Goal: Task Accomplishment & Management: Manage account settings

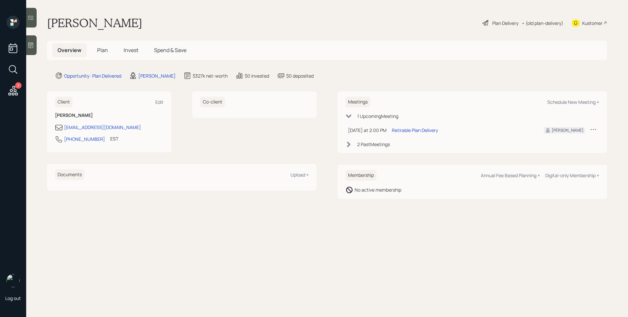
click at [92, 52] on div "Overview Plan Invest Spend & Save" at bounding box center [121, 50] width 139 height 14
click at [100, 51] on span "Plan" at bounding box center [102, 49] width 11 height 7
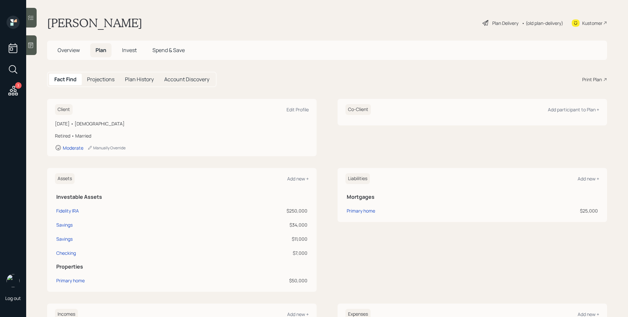
click at [132, 51] on span "Invest" at bounding box center [129, 49] width 15 height 7
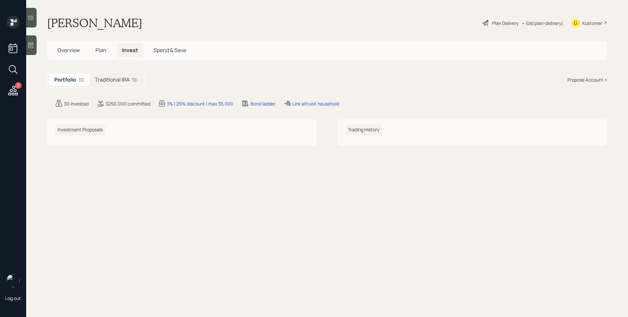
click at [116, 79] on h5 "Traditional IRA" at bounding box center [112, 80] width 35 height 6
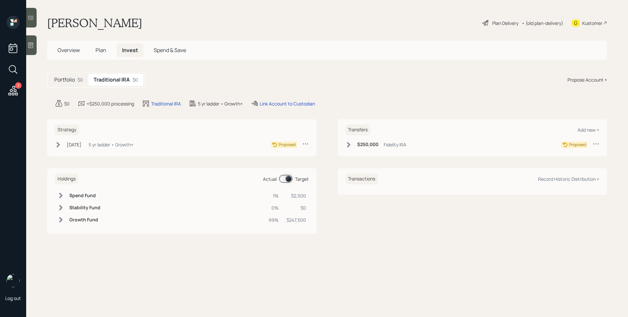
click at [72, 48] on span "Overview" at bounding box center [69, 49] width 22 height 7
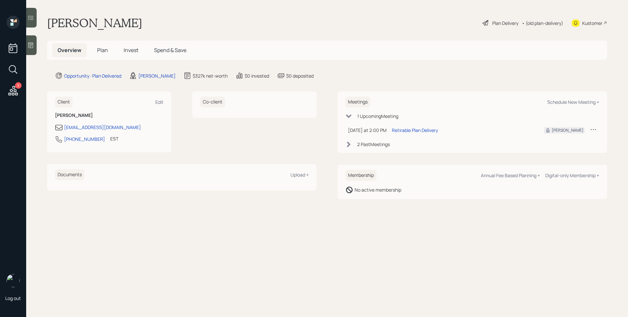
click at [103, 52] on span "Plan" at bounding box center [102, 49] width 11 height 7
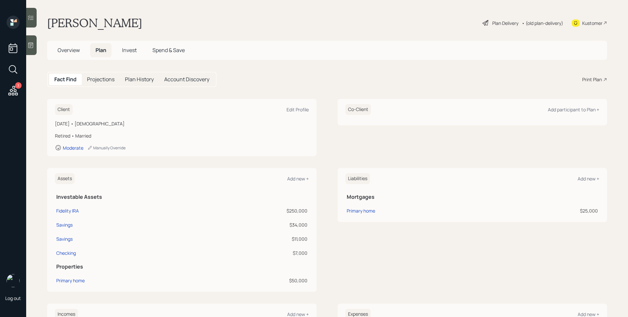
click at [399, 75] on div "Fact Find Projections Plan History Account Discovery Print Plan" at bounding box center [327, 79] width 560 height 15
click at [303, 17] on div "[PERSON_NAME] Plan Delivery • (old plan-delivery) Kustomer" at bounding box center [327, 23] width 560 height 14
click at [79, 280] on div "Primary home" at bounding box center [70, 280] width 28 height 7
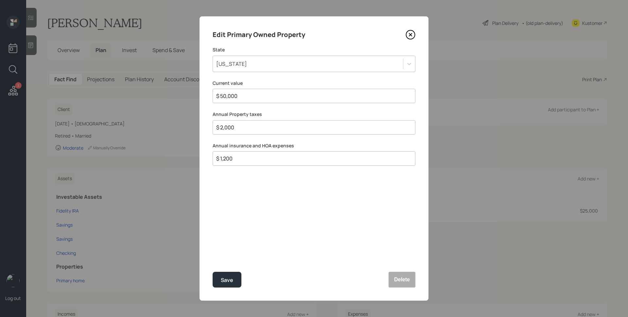
click at [410, 35] on icon at bounding box center [410, 34] width 3 height 3
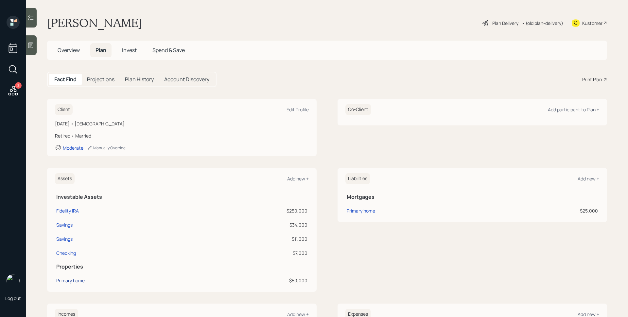
click at [77, 282] on div "Primary home" at bounding box center [70, 280] width 28 height 7
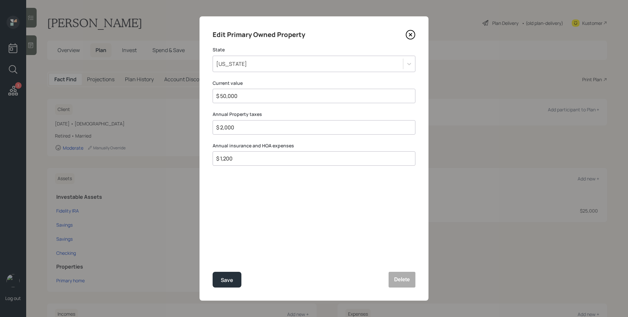
click at [410, 34] on icon at bounding box center [410, 34] width 3 height 3
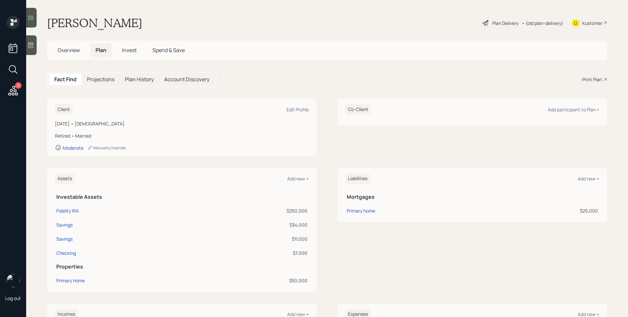
click at [284, 28] on div "Clint Bostick Plan Delivery • (old plan-delivery) Kustomer" at bounding box center [327, 23] width 560 height 14
click at [71, 50] on span "Overview" at bounding box center [69, 49] width 22 height 7
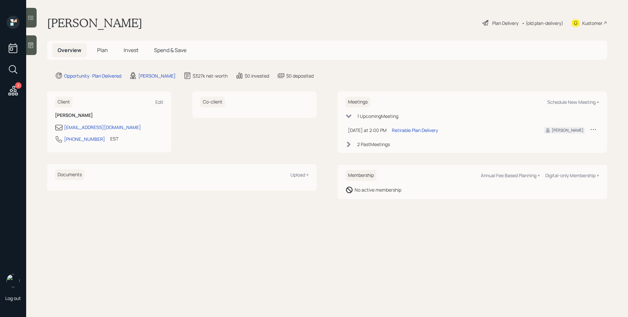
click at [371, 147] on div "2 Past Meeting s" at bounding box center [373, 144] width 33 height 7
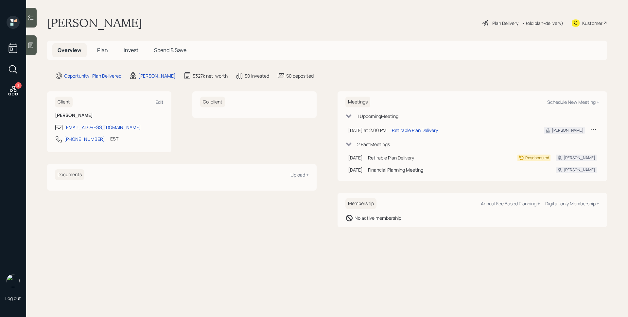
click at [350, 74] on div "Opportunity · Plan Delivered James DiStasi $327k net-worth $0 invested $0 depos…" at bounding box center [331, 76] width 552 height 8
click at [129, 50] on span "Invest" at bounding box center [131, 49] width 15 height 7
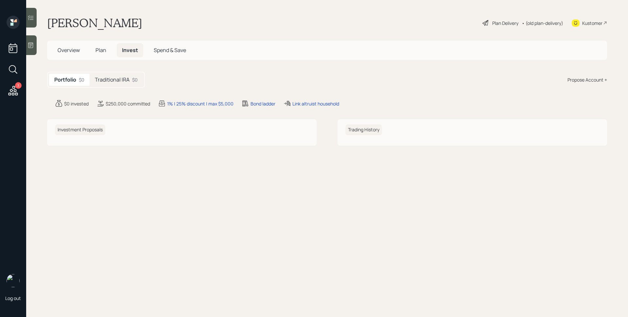
click at [108, 50] on h5 "Plan" at bounding box center [100, 50] width 21 height 14
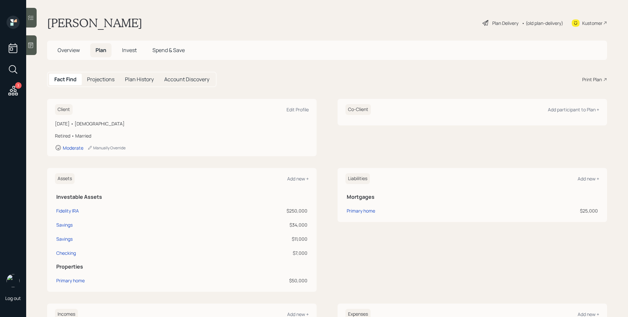
click at [588, 79] on div "Print Plan" at bounding box center [592, 79] width 20 height 7
click at [499, 24] on div "Plan Delivery" at bounding box center [505, 23] width 26 height 7
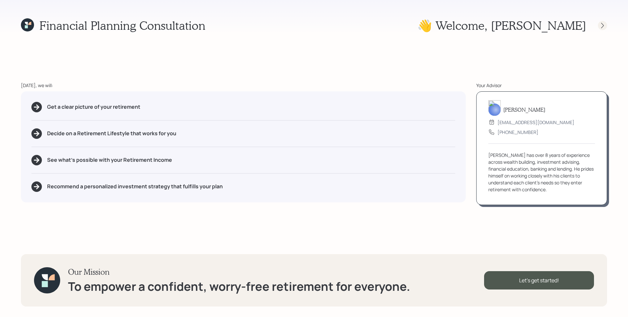
drag, startPoint x: 611, startPoint y: 29, endPoint x: 607, endPoint y: 27, distance: 5.0
click at [610, 29] on div "Financial Planning Consultation 👋 Welcome , Clint Today, we will: Get a clear p…" at bounding box center [314, 158] width 628 height 317
click at [607, 27] on div at bounding box center [596, 25] width 21 height 9
click at [602, 26] on icon at bounding box center [602, 25] width 7 height 7
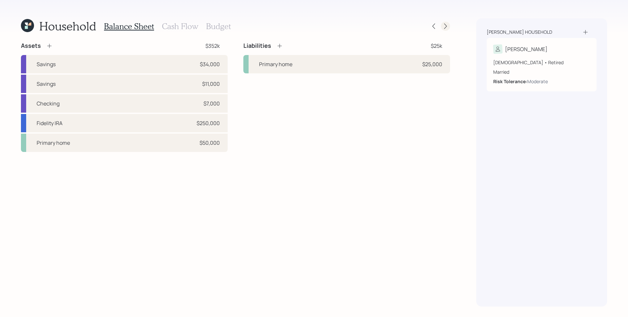
click at [446, 26] on icon at bounding box center [445, 26] width 7 height 7
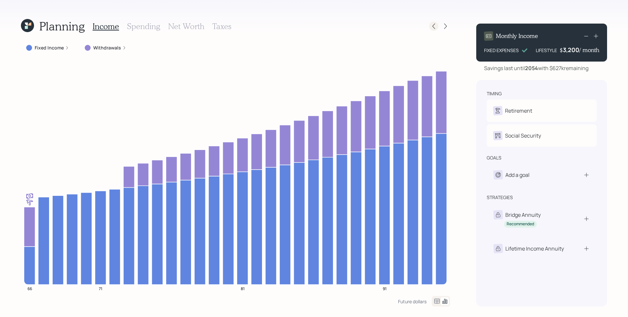
click at [431, 28] on icon at bounding box center [433, 26] width 7 height 7
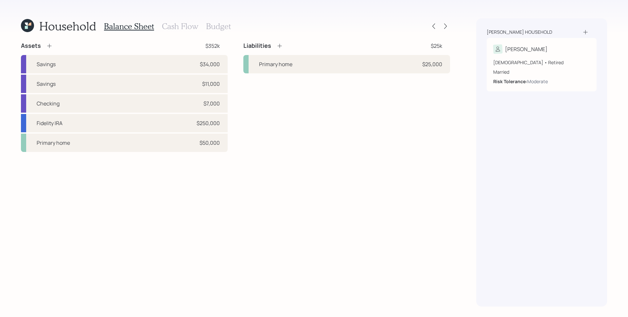
click at [179, 23] on h3 "Cash Flow" at bounding box center [180, 26] width 36 height 9
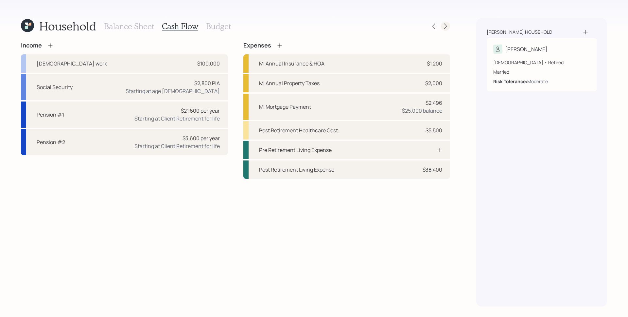
click at [445, 26] on icon at bounding box center [445, 26] width 7 height 7
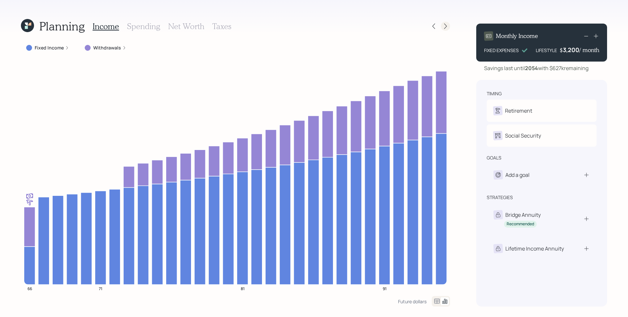
click at [448, 27] on icon at bounding box center [445, 26] width 7 height 7
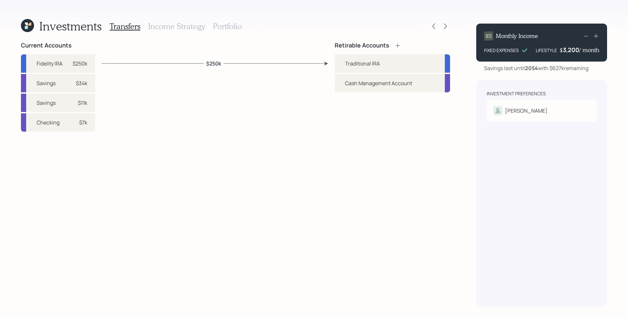
click at [30, 23] on icon at bounding box center [29, 24] width 3 height 3
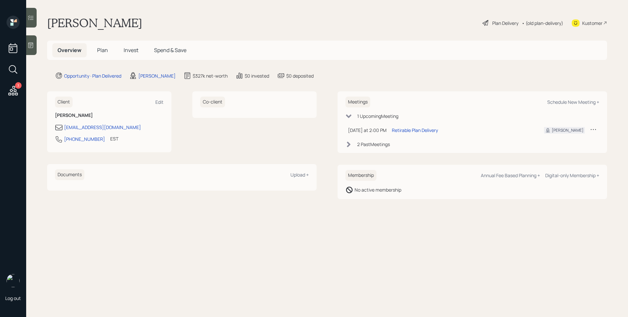
click at [506, 21] on div "Plan Delivery" at bounding box center [505, 23] width 26 height 7
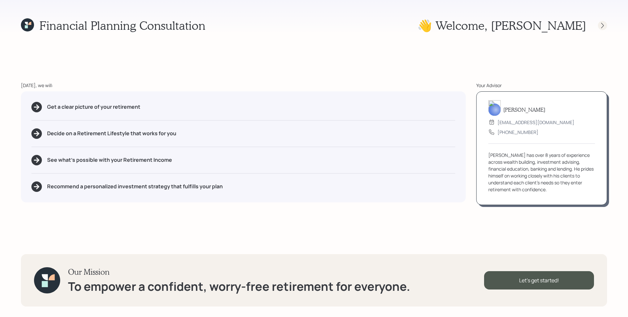
click at [603, 24] on icon at bounding box center [602, 25] width 7 height 7
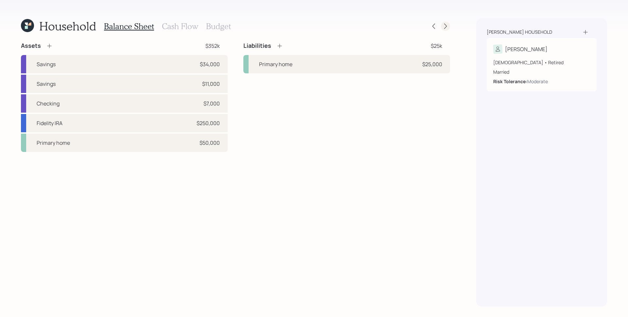
click at [443, 26] on icon at bounding box center [445, 26] width 7 height 7
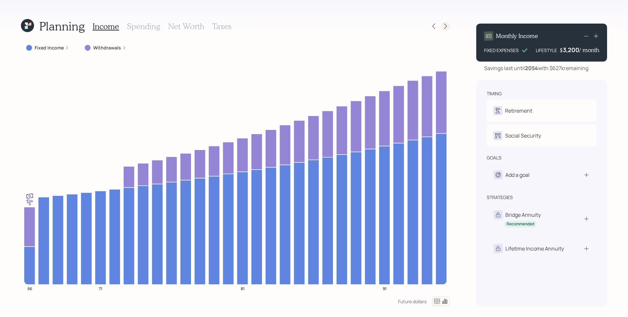
click at [445, 26] on icon at bounding box center [445, 26] width 7 height 7
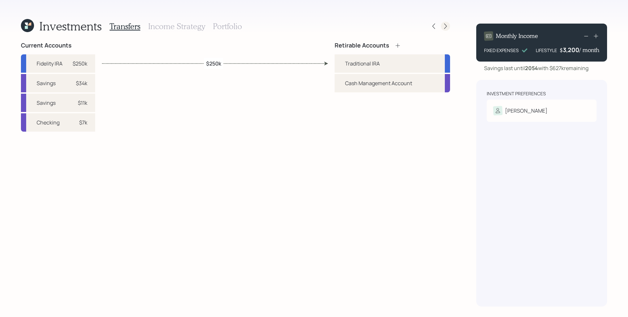
click at [445, 26] on icon at bounding box center [445, 26] width 7 height 7
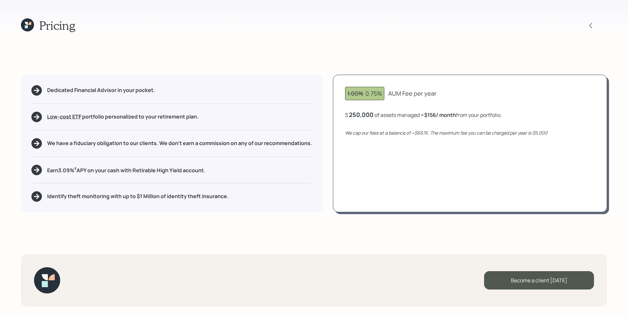
click at [366, 112] on div "250,000" at bounding box center [361, 115] width 25 height 8
click at [368, 114] on div "250000" at bounding box center [360, 115] width 23 height 8
click at [438, 148] on div "1.00% 0.75% AUM Fee per year $ 288628 of assets managed ≈ $156 / month from you…" at bounding box center [470, 143] width 274 height 137
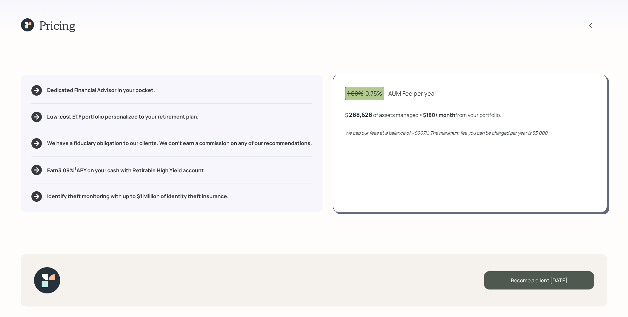
click at [491, 97] on div "1.00% 0.75% AUM Fee per year" at bounding box center [470, 93] width 250 height 13
click at [295, 126] on div "Dedicated Financial Advisor in your pocket. Low-cost ETF Retirable uses diversi…" at bounding box center [172, 143] width 302 height 137
click at [589, 23] on icon at bounding box center [591, 25] width 7 height 7
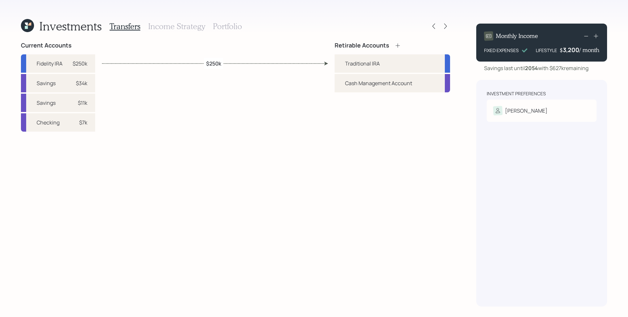
click at [225, 23] on h3 "Portfolio" at bounding box center [227, 26] width 29 height 9
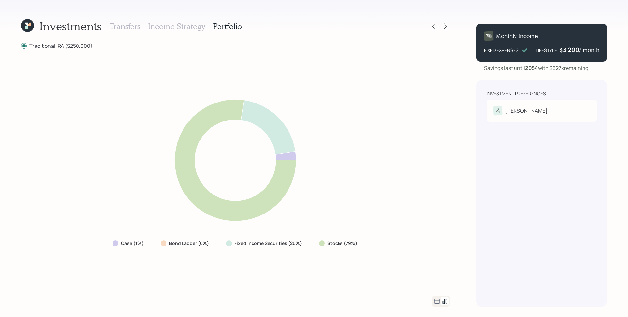
click at [437, 300] on icon at bounding box center [437, 301] width 8 height 8
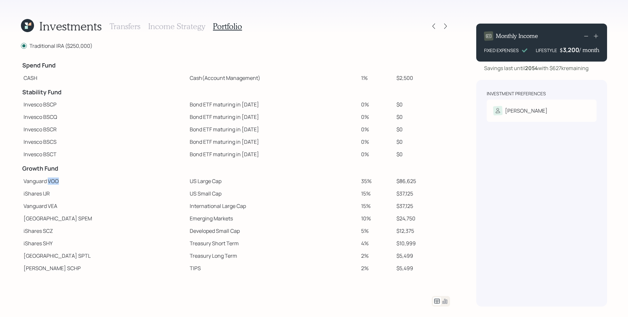
drag, startPoint x: 48, startPoint y: 182, endPoint x: 69, endPoint y: 183, distance: 21.0
click at [69, 183] on td "Vanguard VOO" at bounding box center [104, 181] width 166 height 12
copy td "VOO"
click at [431, 26] on icon at bounding box center [433, 26] width 7 height 7
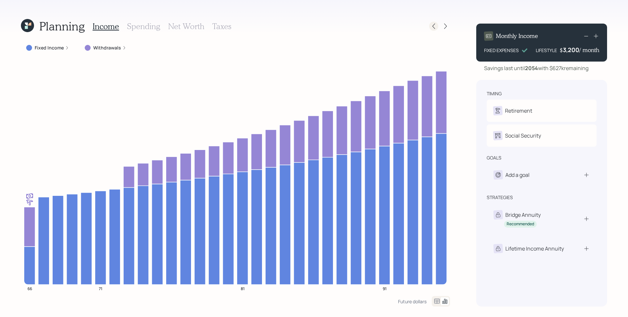
click at [436, 25] on icon at bounding box center [433, 26] width 7 height 7
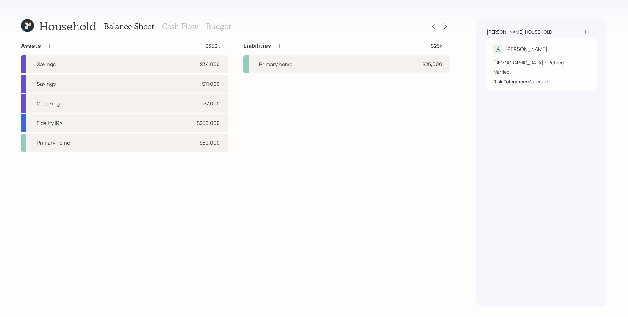
click at [174, 27] on h3 "Cash Flow" at bounding box center [180, 26] width 36 height 9
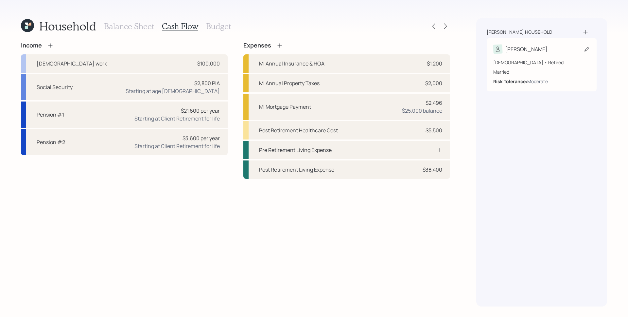
click at [512, 72] on div "Married" at bounding box center [541, 71] width 97 height 7
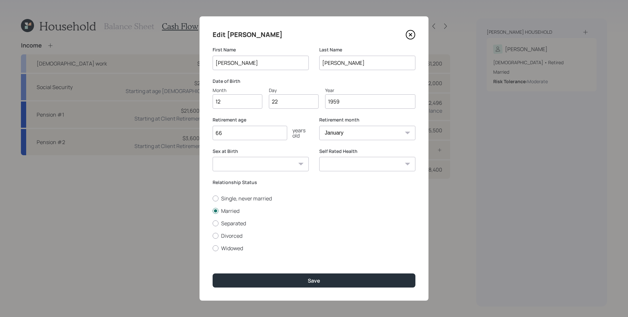
click at [412, 35] on icon at bounding box center [411, 35] width 10 height 10
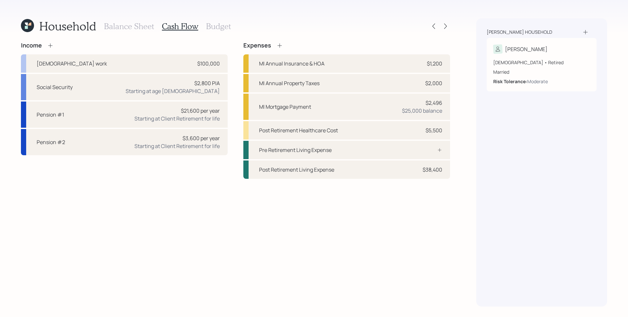
click at [48, 47] on icon at bounding box center [50, 45] width 7 height 7
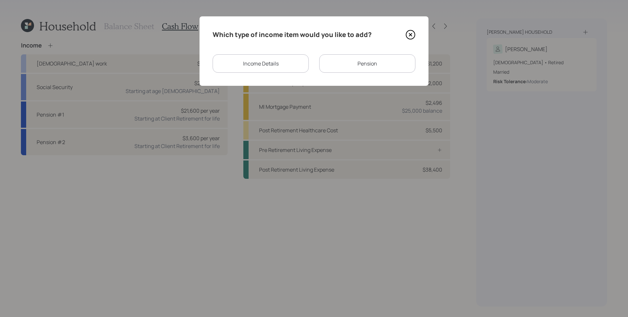
click at [244, 64] on div "Income Details" at bounding box center [261, 63] width 96 height 18
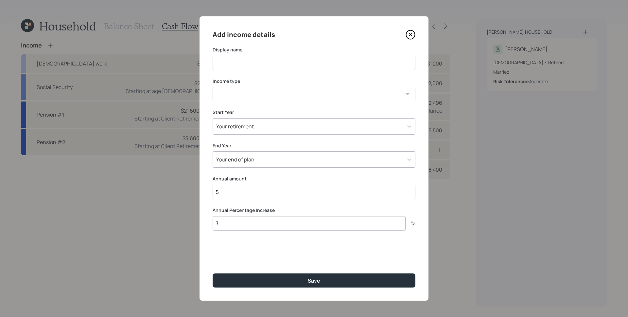
click at [289, 59] on input at bounding box center [314, 63] width 203 height 14
type input "Work"
click at [294, 99] on select "Full-time work Part-time work Self employment Other" at bounding box center [314, 94] width 203 height 14
select select "other"
click at [213, 87] on select "Full-time work Part-time work Self employment Other" at bounding box center [314, 94] width 203 height 14
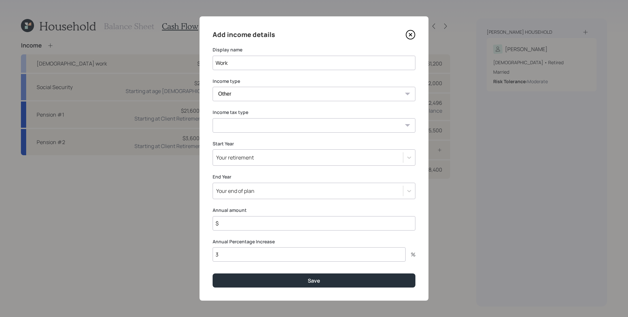
click at [261, 96] on select "Full-time work Part-time work Self employment Other" at bounding box center [314, 94] width 203 height 14
click at [254, 118] on select "Tax-free Earned Self Employment Alimony Royalties Pension / Annuity Interest Di…" at bounding box center [314, 125] width 203 height 14
select select "earned"
click at [213, 118] on select "Tax-free Earned Self Employment Alimony Royalties Pension / Annuity Interest Di…" at bounding box center [314, 125] width 203 height 14
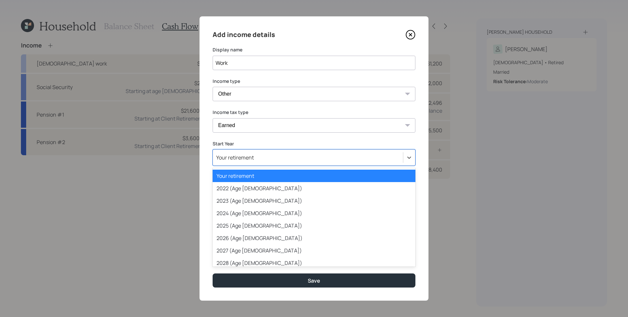
click at [256, 164] on div "Your retirement" at bounding box center [314, 157] width 203 height 16
drag, startPoint x: 255, startPoint y: 237, endPoint x: 256, endPoint y: 219, distance: 17.7
click at [255, 237] on div "2026 (Age 67)" at bounding box center [314, 238] width 203 height 12
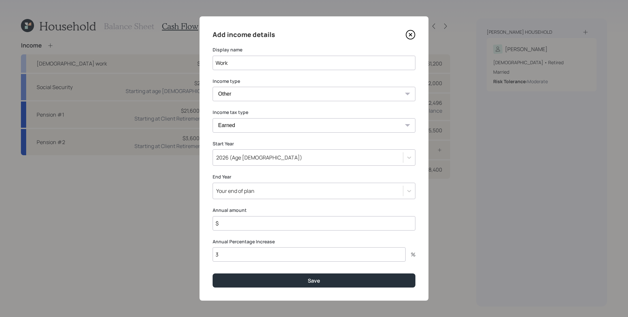
click at [253, 148] on div "Start Year 2026 (Age 67)" at bounding box center [314, 153] width 203 height 26
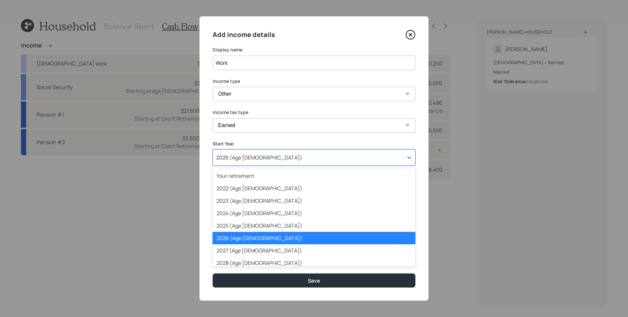
click at [255, 158] on div "2026 (Age 67)" at bounding box center [308, 157] width 190 height 11
click at [254, 226] on div "2025 (Age 66)" at bounding box center [314, 225] width 203 height 12
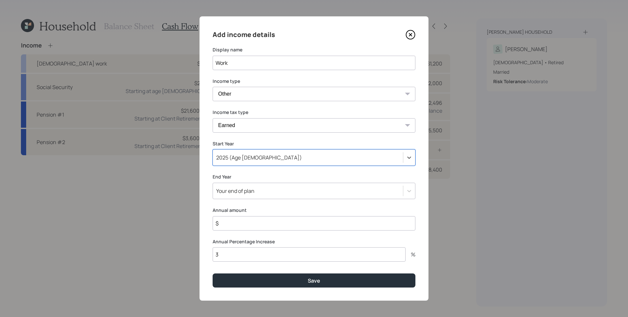
click at [249, 192] on div "Your end of plan" at bounding box center [235, 190] width 38 height 7
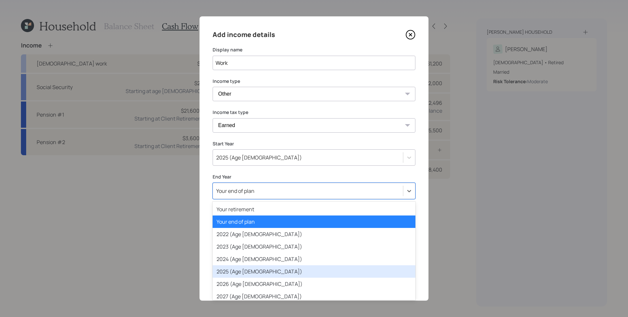
click at [246, 272] on div "2025 (Age 66)" at bounding box center [314, 271] width 203 height 12
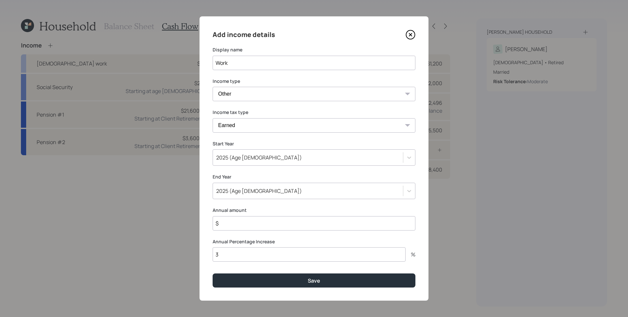
click at [257, 225] on input "$" at bounding box center [314, 223] width 203 height 14
type input "$ 100,000"
click at [213, 273] on button "Save" at bounding box center [314, 280] width 203 height 14
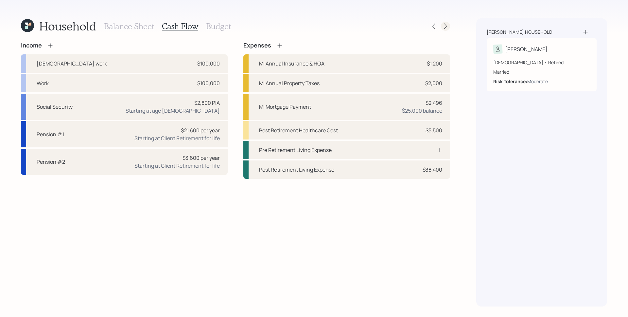
click at [446, 26] on icon at bounding box center [445, 27] width 3 height 6
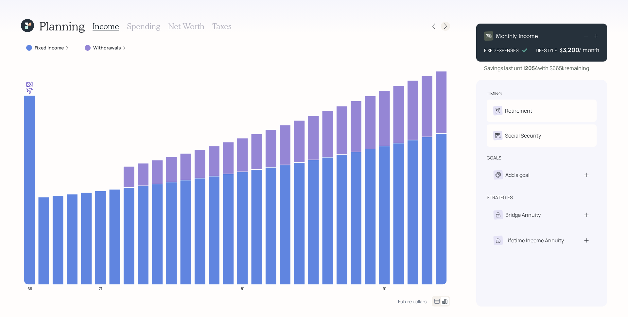
click at [445, 26] on icon at bounding box center [445, 26] width 7 height 7
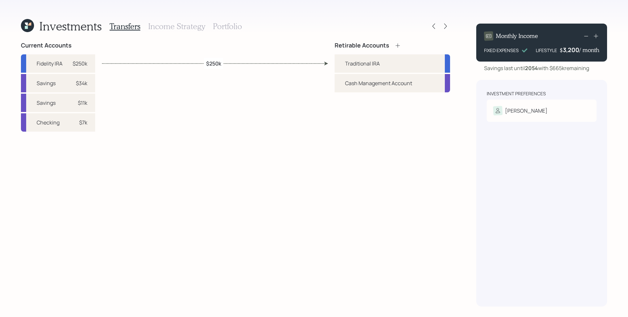
click at [445, 26] on icon at bounding box center [445, 26] width 7 height 7
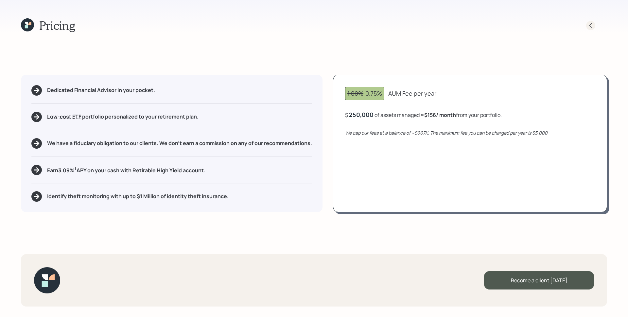
click at [590, 26] on icon at bounding box center [590, 26] width 3 height 6
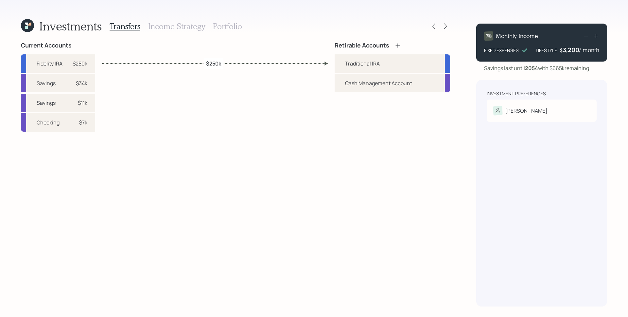
click at [227, 27] on h3 "Portfolio" at bounding box center [227, 26] width 29 height 9
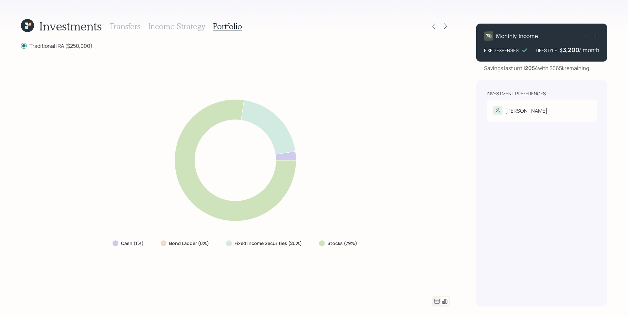
click at [432, 301] on div at bounding box center [441, 301] width 18 height 10
click at [435, 301] on icon at bounding box center [437, 301] width 8 height 8
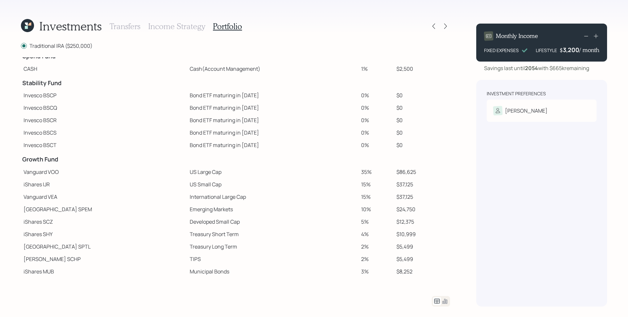
scroll to position [46, 0]
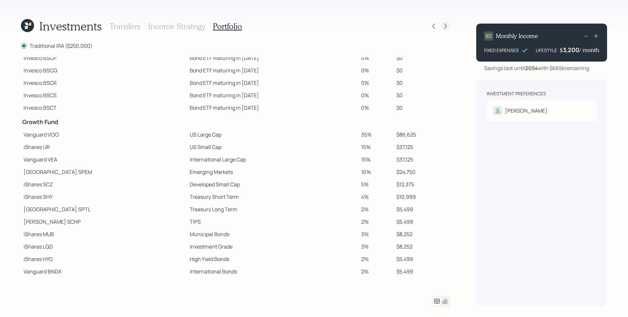
click at [446, 26] on icon at bounding box center [445, 27] width 3 height 6
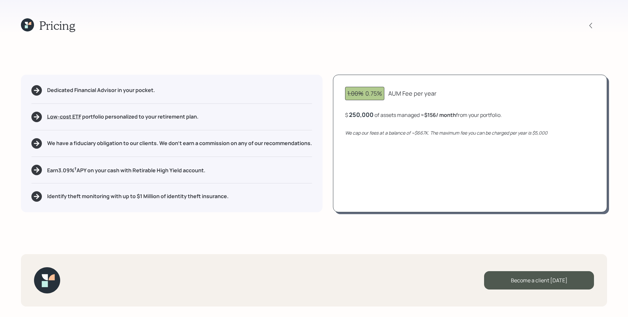
click at [359, 115] on div "250,000" at bounding box center [361, 115] width 25 height 8
click at [359, 115] on div "250000" at bounding box center [360, 115] width 23 height 8
click at [363, 180] on div "1.00% 0.75% AUM Fee per year $ 288,000 of assets managed ≈ $180 / month from yo…" at bounding box center [470, 143] width 274 height 137
drag, startPoint x: 366, startPoint y: 93, endPoint x: 382, endPoint y: 93, distance: 15.4
click at [382, 93] on div "1.00% 0.75%" at bounding box center [364, 93] width 35 height 9
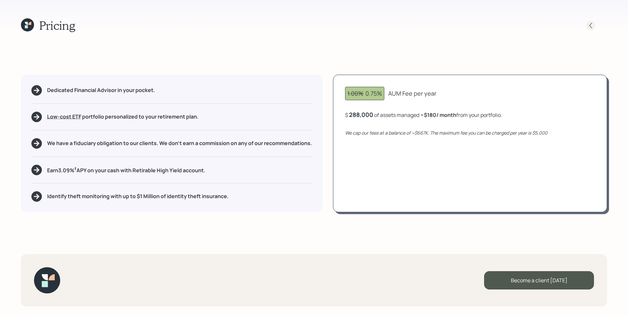
click at [590, 26] on icon at bounding box center [591, 25] width 7 height 7
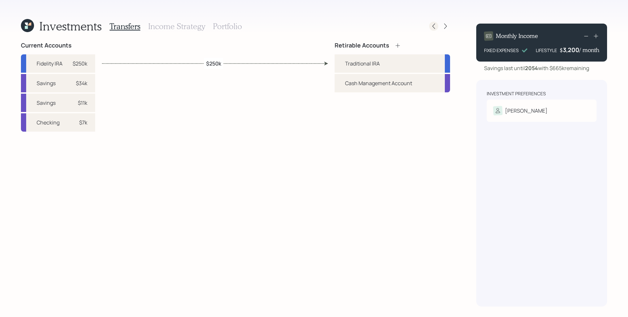
click at [434, 24] on icon at bounding box center [433, 26] width 7 height 7
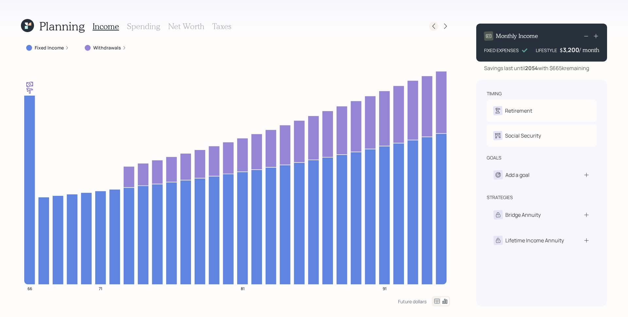
click at [435, 26] on icon at bounding box center [433, 26] width 7 height 7
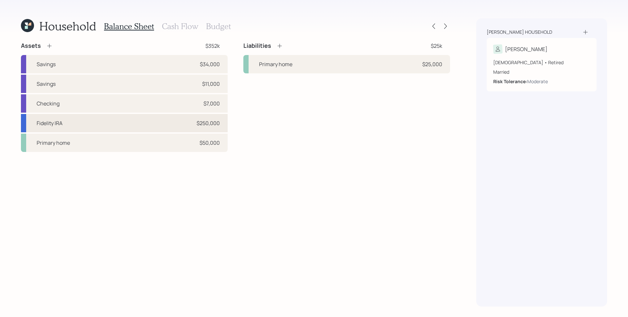
click at [119, 122] on div "Fidelity IRA $250,000" at bounding box center [124, 123] width 207 height 18
select select "ira"
select select "balanced"
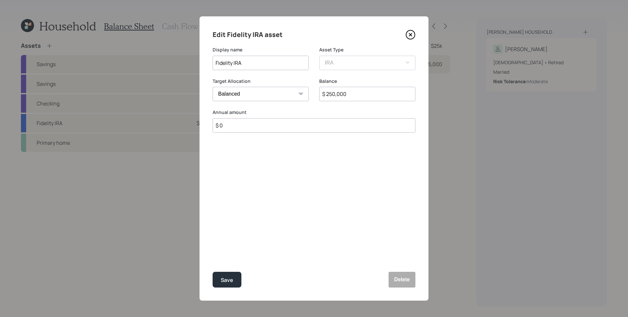
click at [365, 94] on input "$ 250,000" at bounding box center [367, 94] width 96 height 14
type input "$ 288,628"
click at [226, 279] on div "Save" at bounding box center [227, 279] width 12 height 9
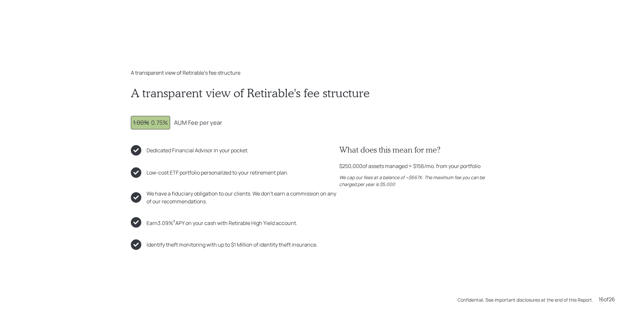
scroll to position [4750, 0]
drag, startPoint x: 341, startPoint y: 168, endPoint x: 364, endPoint y: 169, distance: 23.6
click at [364, 169] on div "$250,000 of assets managed ≈ $156 /mo. from your portfolio" at bounding box center [409, 167] width 141 height 8
click at [353, 170] on div "$250,000 of assets managed ≈ $156 /mo. from your portfolio" at bounding box center [409, 167] width 141 height 8
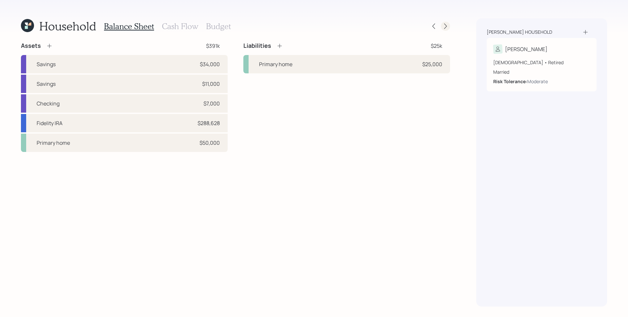
click at [447, 24] on icon at bounding box center [445, 26] width 7 height 7
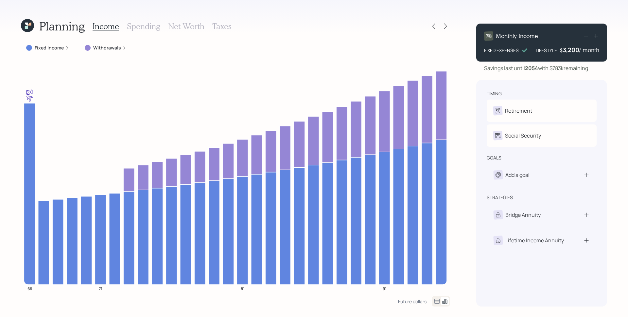
click at [447, 24] on icon at bounding box center [445, 26] width 7 height 7
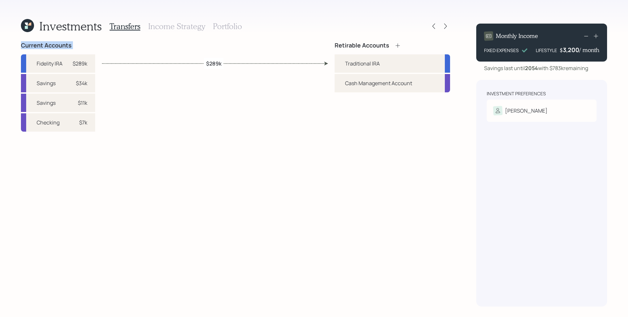
click at [447, 24] on icon at bounding box center [445, 26] width 7 height 7
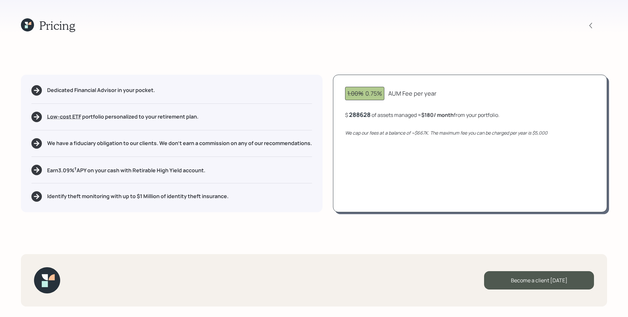
click at [362, 113] on div "288628" at bounding box center [360, 115] width 22 height 8
click at [382, 167] on div "1.00% 0.75% AUM Fee per year $ 100000 of assets managed ≈ $180 / month from you…" at bounding box center [470, 143] width 274 height 137
click at [592, 26] on icon at bounding box center [591, 25] width 7 height 7
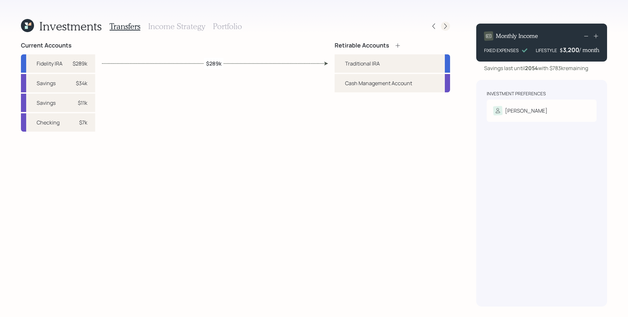
click at [443, 25] on icon at bounding box center [445, 26] width 7 height 7
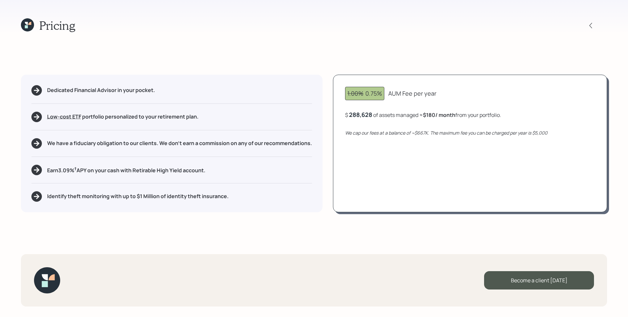
click at [506, 133] on icon "We cap our fees at a balance of ~$667K. The maximum fee you can be charged per …" at bounding box center [446, 133] width 202 height 6
click at [590, 26] on icon at bounding box center [591, 25] width 7 height 7
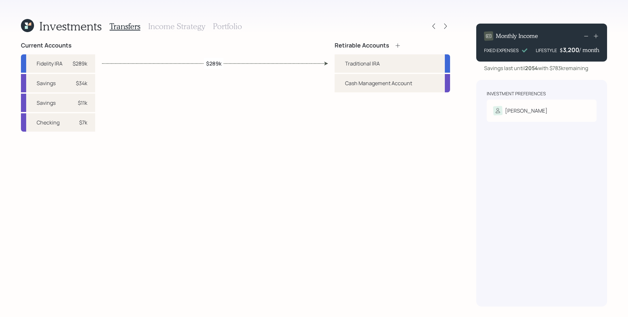
click at [228, 24] on h3 "Portfolio" at bounding box center [227, 26] width 29 height 9
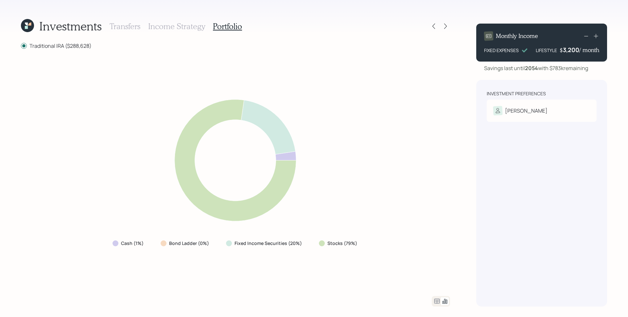
click at [438, 299] on icon at bounding box center [437, 301] width 8 height 8
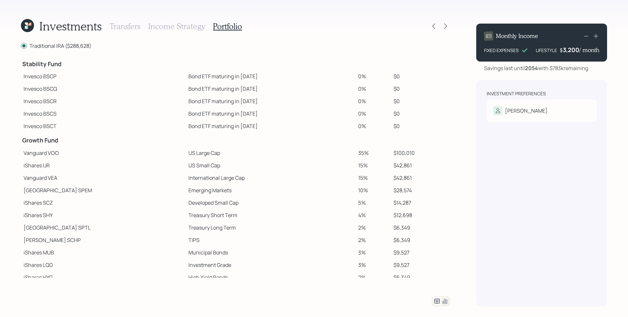
scroll to position [46, 0]
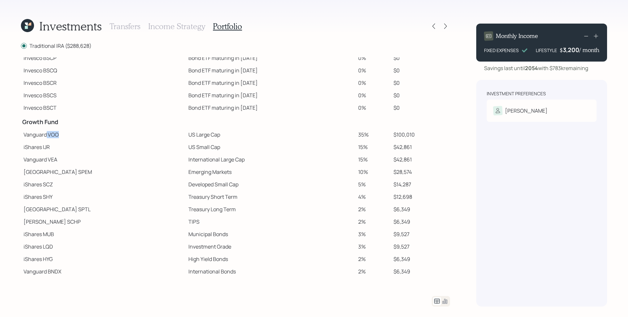
drag, startPoint x: 59, startPoint y: 135, endPoint x: 46, endPoint y: 134, distance: 13.5
click at [46, 134] on td "Vanguard VOO" at bounding box center [103, 134] width 165 height 12
drag, startPoint x: 53, startPoint y: 147, endPoint x: 39, endPoint y: 147, distance: 14.4
click at [39, 147] on td "iShares IJR" at bounding box center [103, 147] width 165 height 12
drag, startPoint x: 59, startPoint y: 159, endPoint x: 44, endPoint y: 157, distance: 15.5
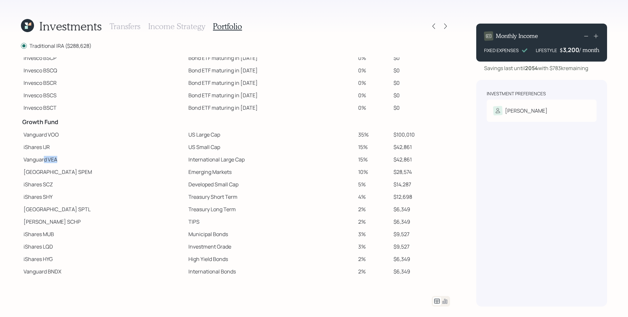
click at [44, 157] on td "Vanguard VEA" at bounding box center [103, 159] width 165 height 12
click at [326, 166] on td "Emerging Markets" at bounding box center [271, 172] width 170 height 12
drag, startPoint x: 401, startPoint y: 134, endPoint x: 377, endPoint y: 133, distance: 24.9
click at [377, 133] on tr "Vanguard VOO US Large Cap 35% $100,010" at bounding box center [235, 134] width 429 height 12
drag, startPoint x: 392, startPoint y: 147, endPoint x: 381, endPoint y: 147, distance: 10.5
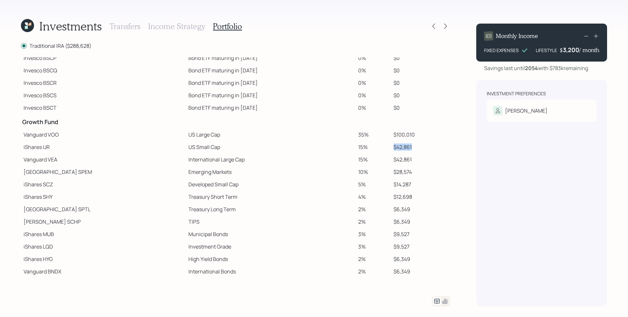
click at [391, 147] on td "$42,861" at bounding box center [420, 147] width 59 height 12
drag, startPoint x: 377, startPoint y: 160, endPoint x: 384, endPoint y: 162, distance: 7.1
click at [377, 160] on tr "Vanguard VEA International Large Cap 15% $42,861" at bounding box center [235, 159] width 429 height 12
click at [448, 23] on icon at bounding box center [445, 26] width 7 height 7
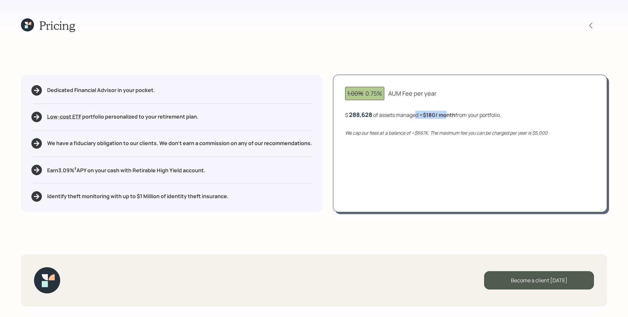
drag, startPoint x: 433, startPoint y: 115, endPoint x: 417, endPoint y: 115, distance: 16.4
click at [417, 115] on div "$ 288,628 of assets managed ≈ $180 / month from your portfolio ." at bounding box center [423, 115] width 156 height 8
click at [592, 27] on icon at bounding box center [591, 25] width 7 height 7
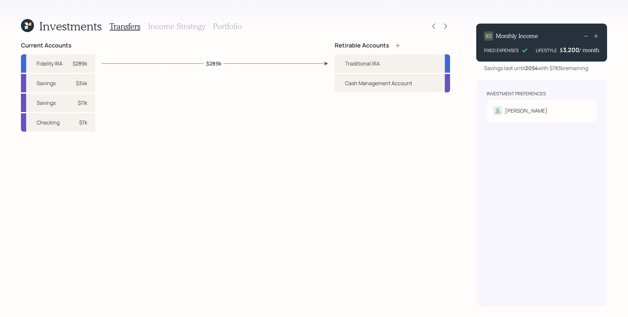
click at [237, 28] on h3 "Portfolio" at bounding box center [227, 26] width 29 height 9
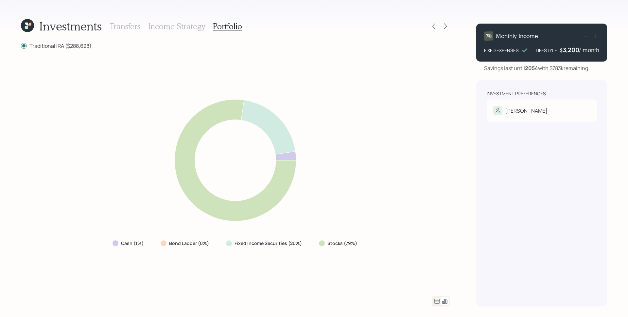
drag, startPoint x: 431, startPoint y: 297, endPoint x: 441, endPoint y: 301, distance: 10.0
click at [432, 297] on div at bounding box center [441, 301] width 18 height 10
click at [441, 301] on icon at bounding box center [445, 301] width 8 height 8
drag, startPoint x: 437, startPoint y: 302, endPoint x: 437, endPoint y: 286, distance: 15.7
click at [437, 302] on icon at bounding box center [437, 300] width 6 height 5
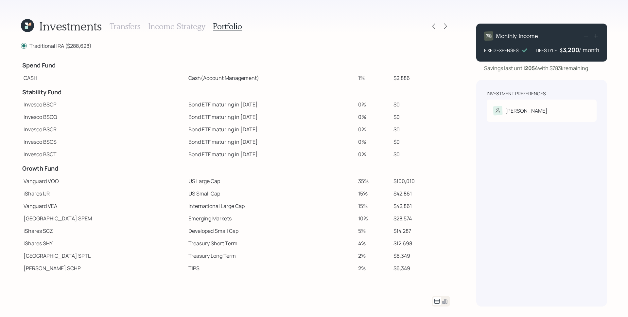
drag, startPoint x: 405, startPoint y: 184, endPoint x: 382, endPoint y: 186, distance: 23.7
click at [391, 185] on td "$100,010" at bounding box center [420, 181] width 59 height 12
drag, startPoint x: 401, startPoint y: 181, endPoint x: 385, endPoint y: 183, distance: 16.1
click at [391, 182] on td "$100,010" at bounding box center [420, 181] width 59 height 12
drag, startPoint x: 404, startPoint y: 192, endPoint x: 378, endPoint y: 194, distance: 25.9
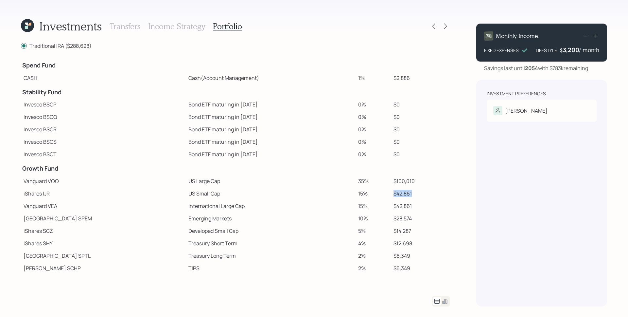
click at [391, 194] on td "$42,861" at bounding box center [420, 193] width 59 height 12
click at [409, 202] on td "$42,861" at bounding box center [420, 206] width 59 height 12
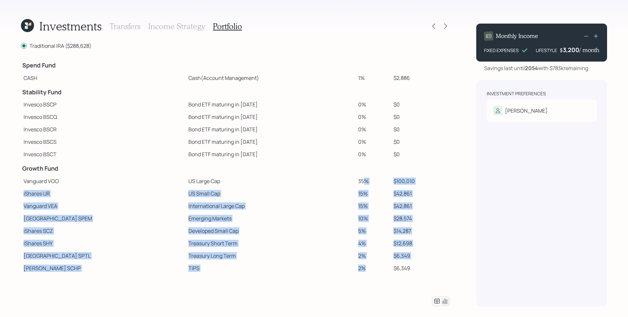
drag, startPoint x: 347, startPoint y: 179, endPoint x: 352, endPoint y: 265, distance: 86.2
click at [350, 268] on tbody "Spend Fund CASH Cash (Account Management) 1% $2,886 Stability Fund Invesco BSCP…" at bounding box center [235, 190] width 429 height 267
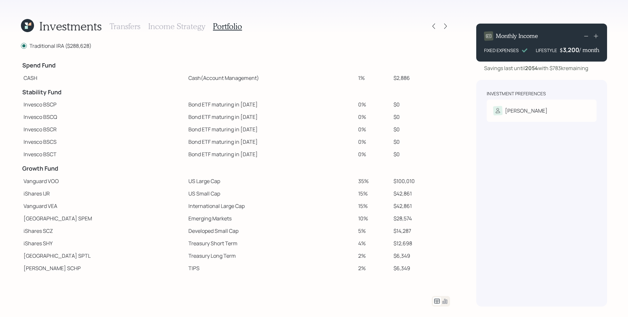
click at [356, 260] on td "2%" at bounding box center [373, 255] width 35 height 12
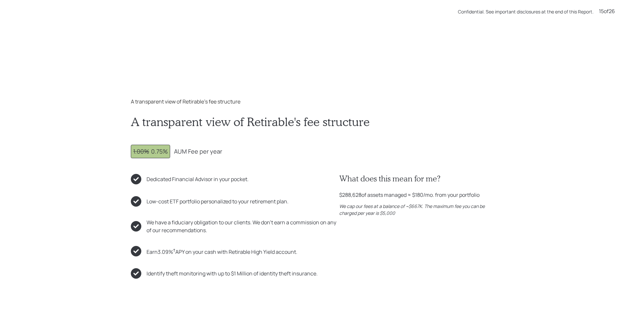
scroll to position [4750, 0]
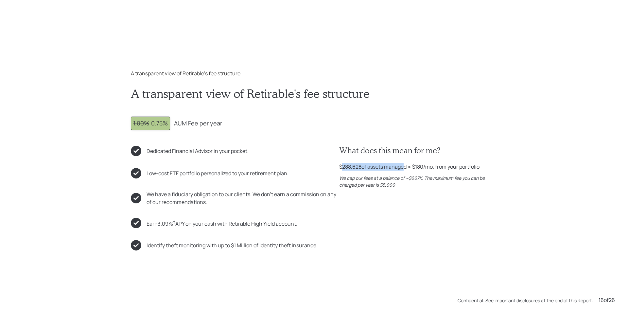
drag, startPoint x: 341, startPoint y: 167, endPoint x: 401, endPoint y: 169, distance: 60.2
click at [401, 166] on div "$288,628 of assets managed ≈ $180 /mo. from your portfolio" at bounding box center [409, 167] width 140 height 8
click at [443, 188] on div "What does this mean for me? $288,628 of assets managed ≈ $180 /mo. from your po…" at bounding box center [418, 198] width 158 height 105
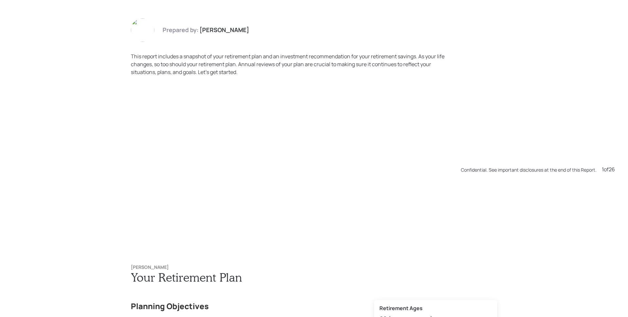
scroll to position [0, 0]
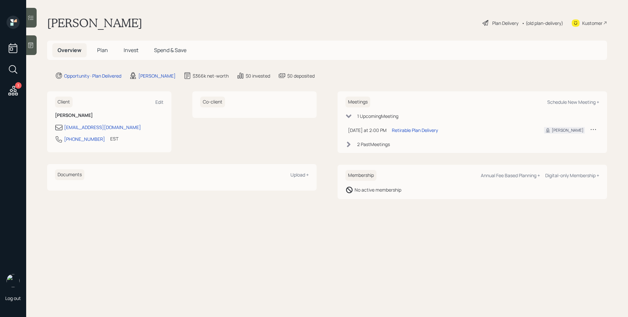
drag, startPoint x: 104, startPoint y: 47, endPoint x: 136, endPoint y: 53, distance: 32.8
click at [104, 47] on span "Plan" at bounding box center [102, 49] width 11 height 7
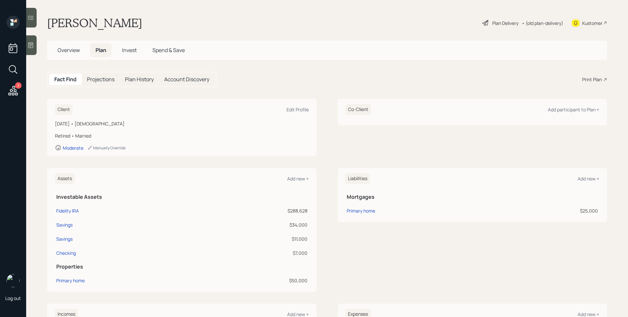
click at [582, 76] on div "Print Plan" at bounding box center [592, 79] width 20 height 7
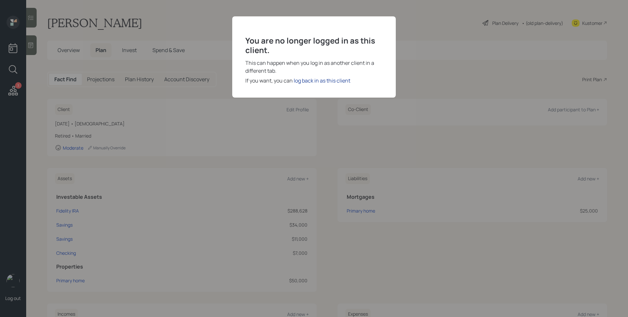
click at [335, 79] on div "log back in as this client" at bounding box center [322, 81] width 57 height 8
